Goal: Task Accomplishment & Management: Use online tool/utility

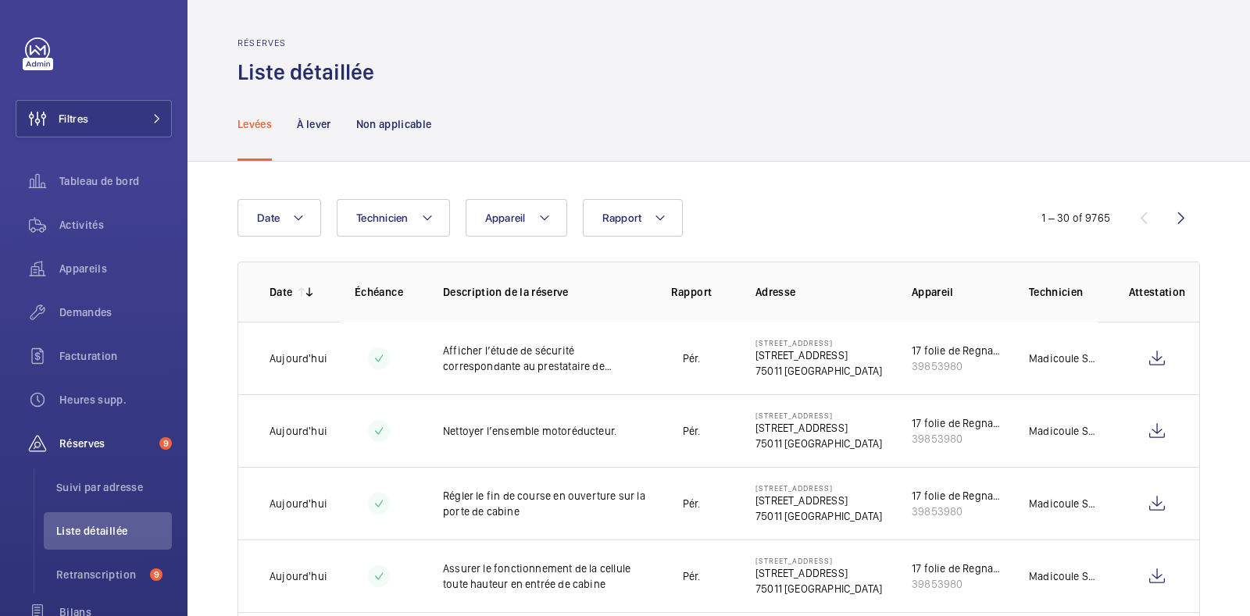
scroll to position [97, 0]
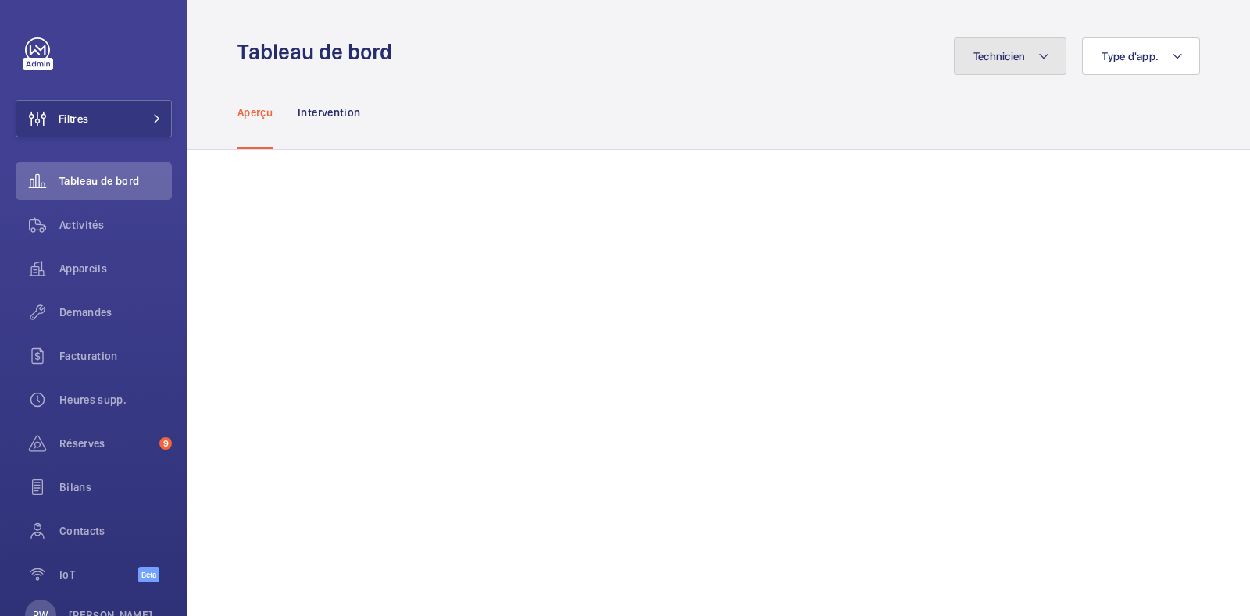
click at [1000, 55] on span "Technicien" at bounding box center [1000, 56] width 52 height 13
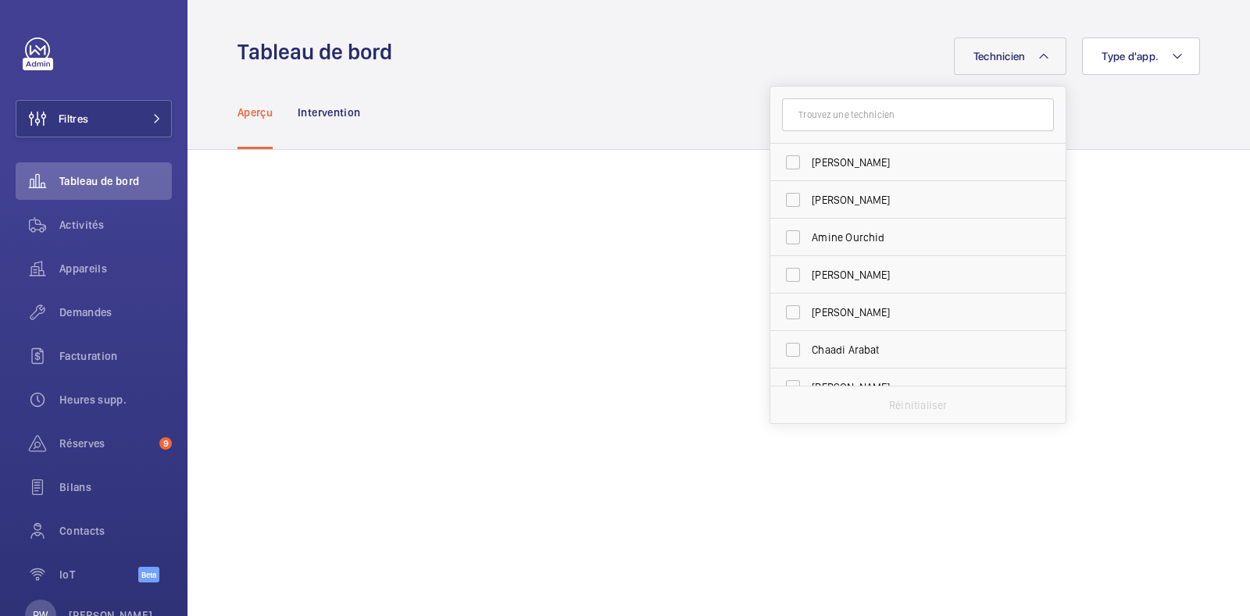
click at [853, 115] on input "text" at bounding box center [918, 114] width 272 height 33
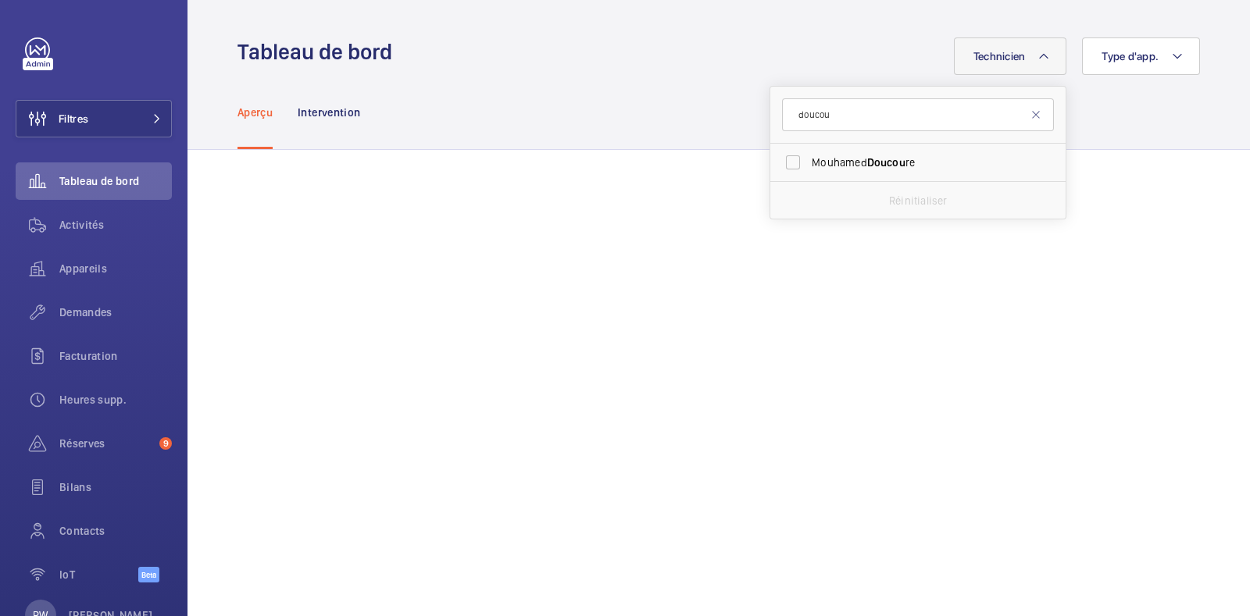
type input "doucou"
click at [784, 155] on input "Mouhamed Doucou re" at bounding box center [792, 162] width 31 height 31
checkbox input "true"
click at [834, 110] on input "doucou" at bounding box center [918, 114] width 272 height 33
drag, startPoint x: 868, startPoint y: 117, endPoint x: 764, endPoint y: 119, distance: 103.9
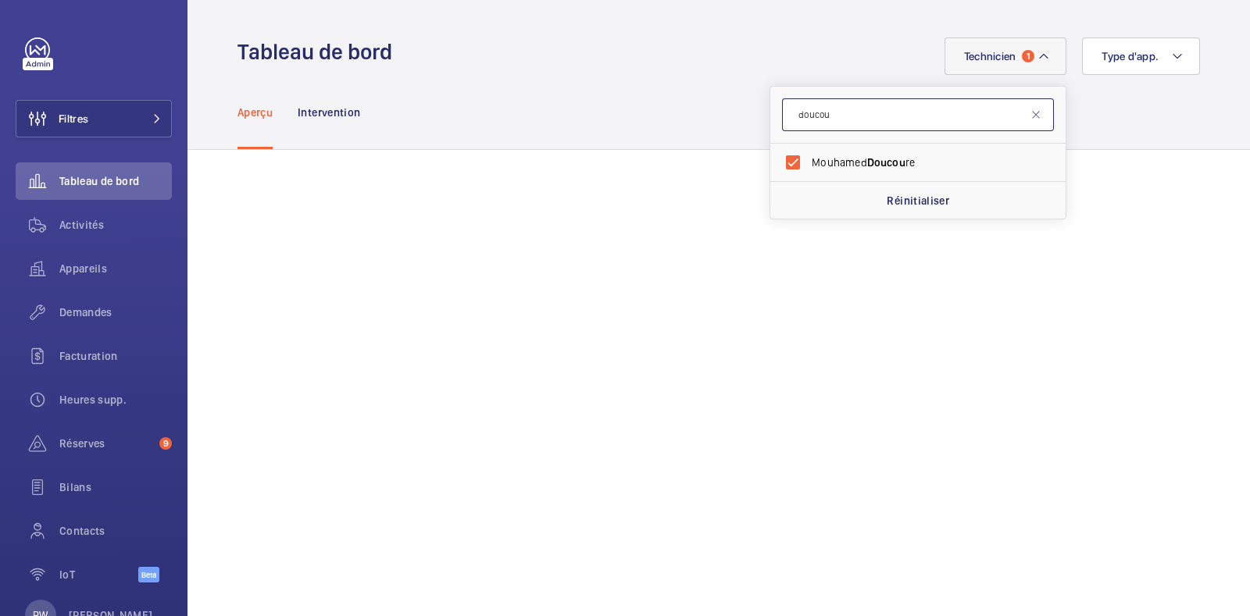
click at [770, 119] on form "doucou" at bounding box center [917, 115] width 295 height 57
type input "[PERSON_NAME]"
click at [787, 160] on input "[PERSON_NAME]" at bounding box center [792, 162] width 31 height 31
checkbox input "true"
drag, startPoint x: 832, startPoint y: 122, endPoint x: 759, endPoint y: 127, distance: 73.7
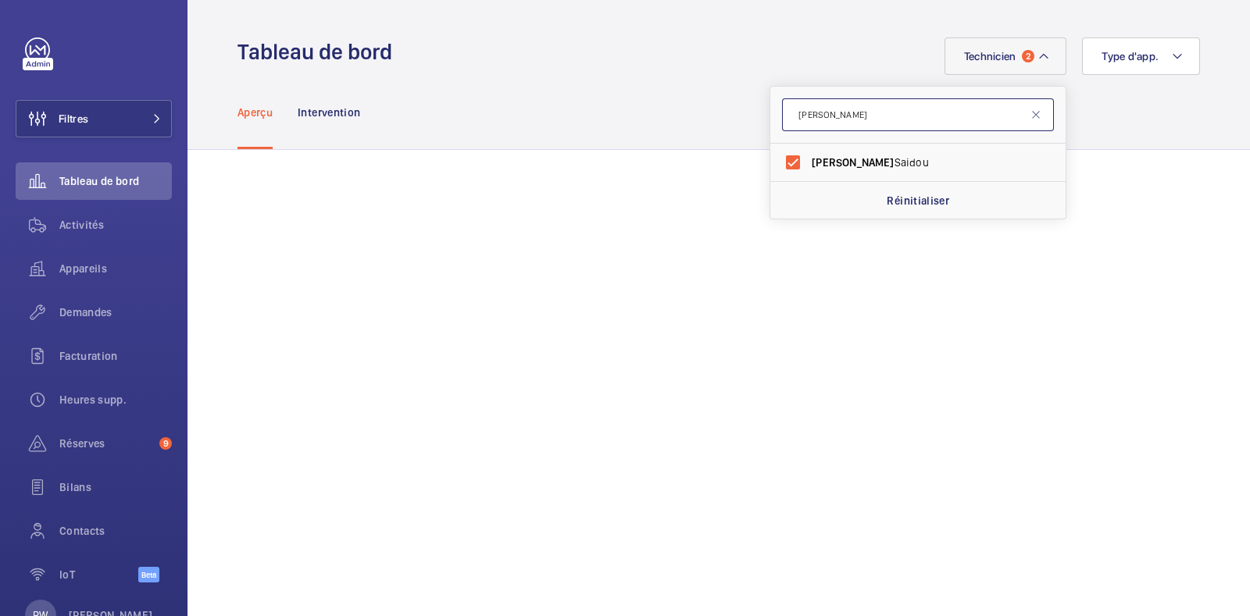
click at [770, 127] on form "[PERSON_NAME]" at bounding box center [917, 115] width 295 height 57
type input "chaa"
drag, startPoint x: 780, startPoint y: 155, endPoint x: 804, endPoint y: 134, distance: 31.6
click at [778, 155] on input "Chaa di Arabat" at bounding box center [792, 162] width 31 height 31
checkbox input "true"
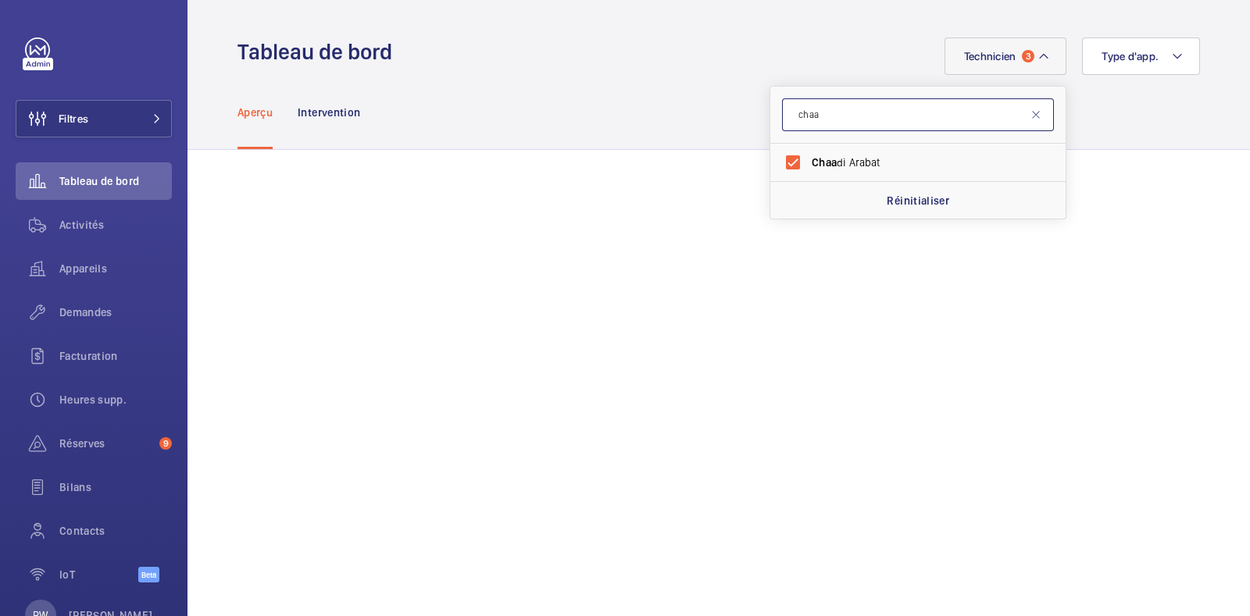
click at [831, 119] on input "chaa" at bounding box center [918, 114] width 272 height 33
drag, startPoint x: 852, startPoint y: 115, endPoint x: 766, endPoint y: 120, distance: 86.1
click at [770, 120] on form "chaa" at bounding box center [917, 115] width 295 height 57
type input "cleme"
drag, startPoint x: 783, startPoint y: 153, endPoint x: 824, endPoint y: 134, distance: 45.8
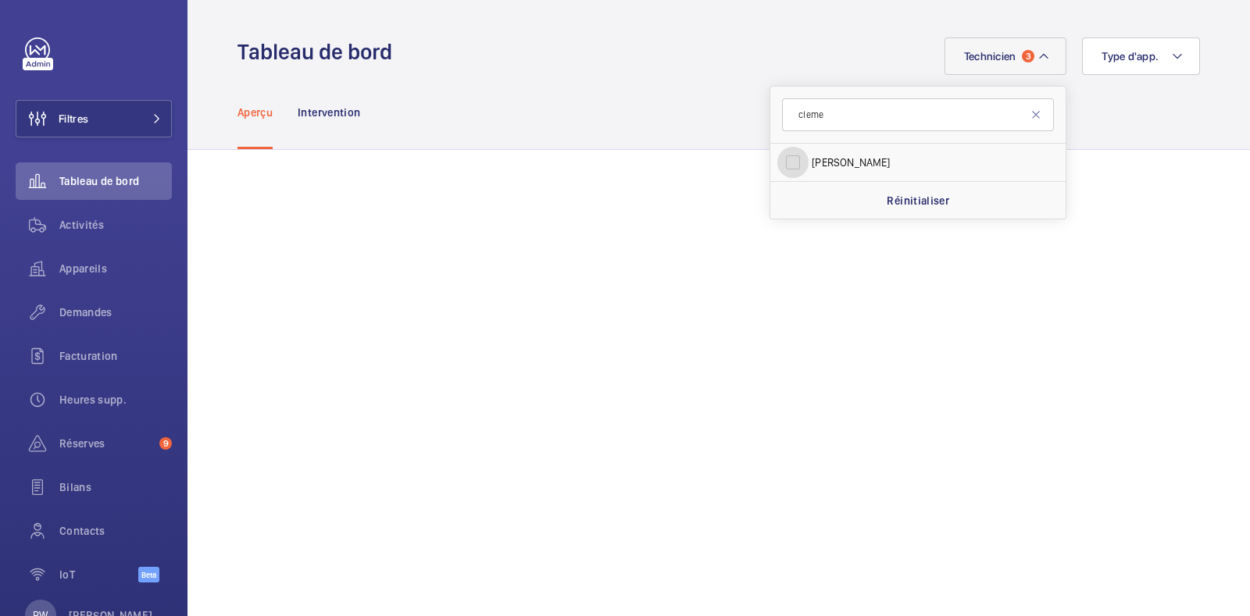
click at [784, 154] on input "[PERSON_NAME]" at bounding box center [792, 162] width 31 height 31
checkbox input "true"
drag, startPoint x: 848, startPoint y: 122, endPoint x: 729, endPoint y: 118, distance: 118.8
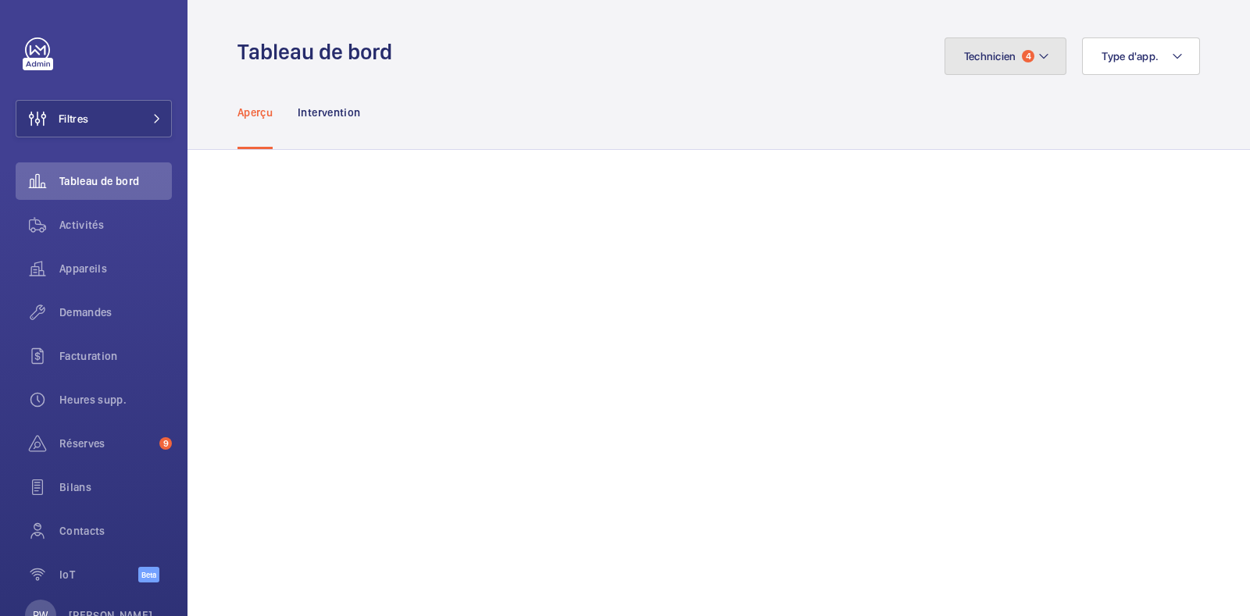
click at [1022, 52] on span "4" at bounding box center [1028, 56] width 13 height 13
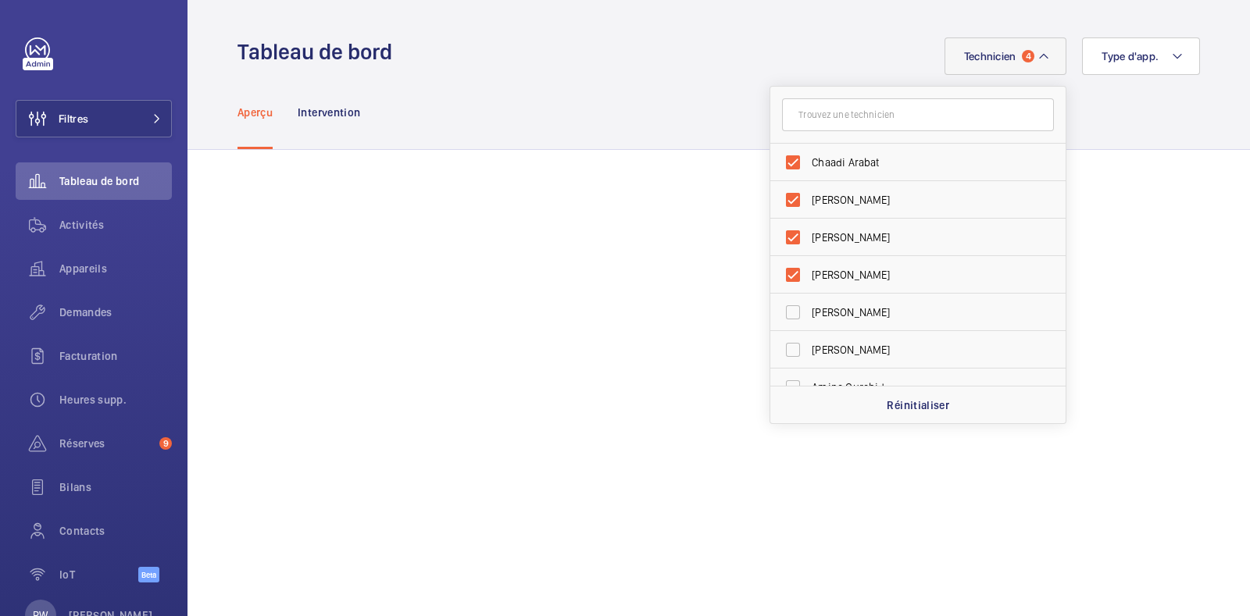
click at [789, 113] on input "text" at bounding box center [918, 114] width 272 height 33
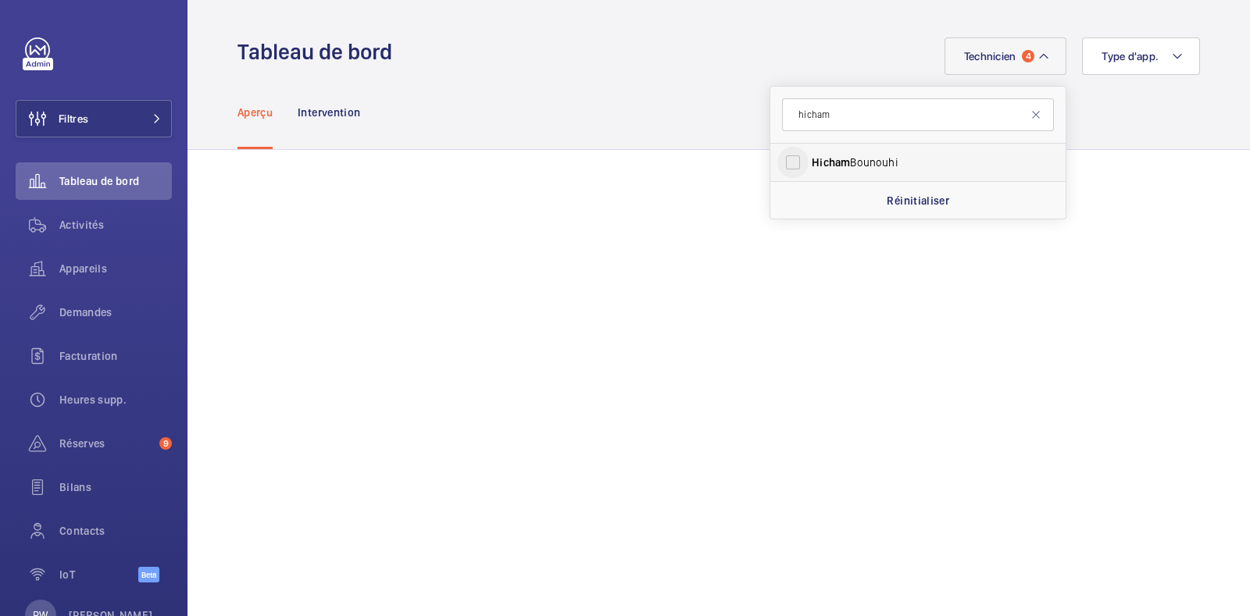
type input "hicham"
click at [777, 164] on input "[PERSON_NAME]" at bounding box center [792, 162] width 31 height 31
checkbox input "true"
click at [695, 105] on div "Aperçu Intervention" at bounding box center [719, 112] width 963 height 74
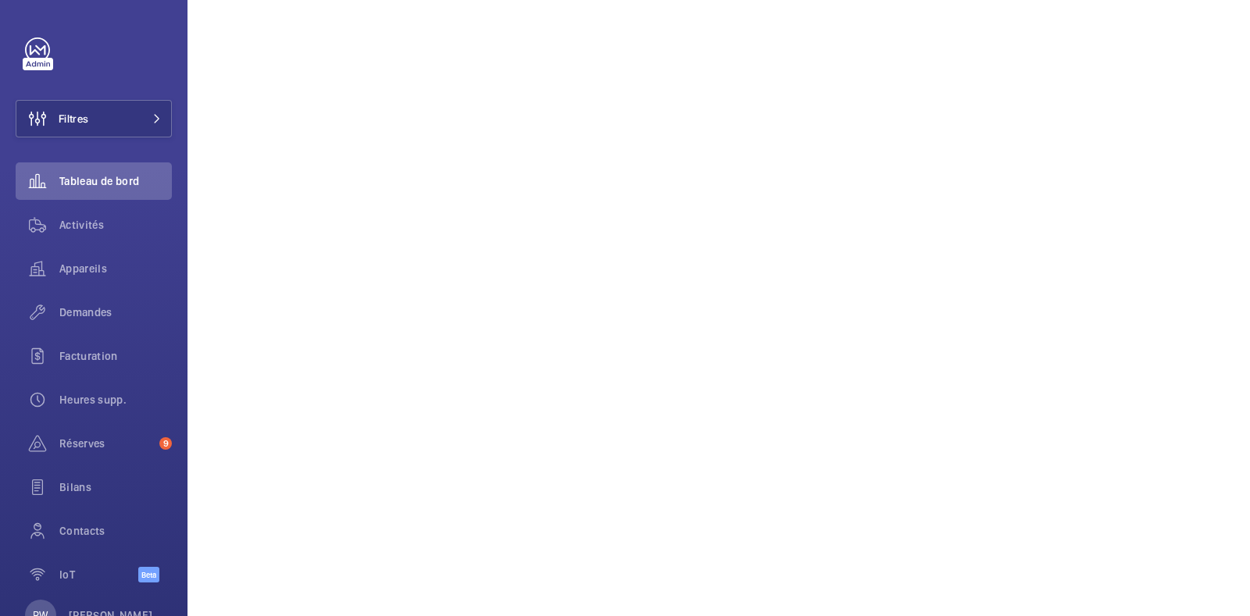
scroll to position [293, 0]
